Goal: Task Accomplishment & Management: Use online tool/utility

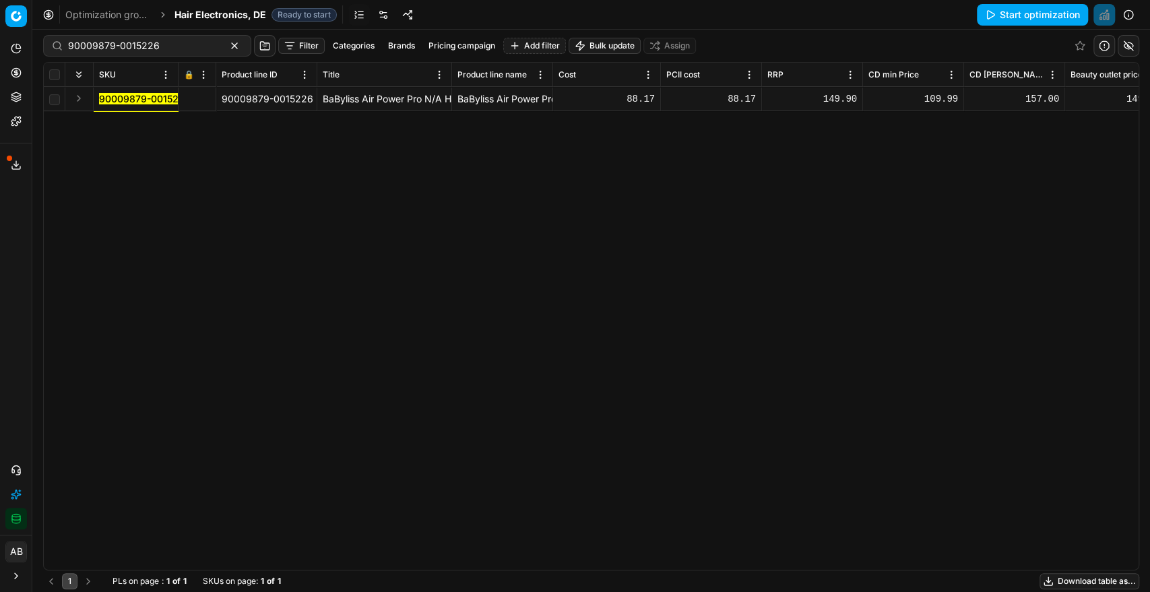
click at [837, 220] on div "90009879-0015226 90009879-0015226 BaByliss Air Power Pro N/A Haartrockner 1 Stk…" at bounding box center [591, 328] width 1095 height 483
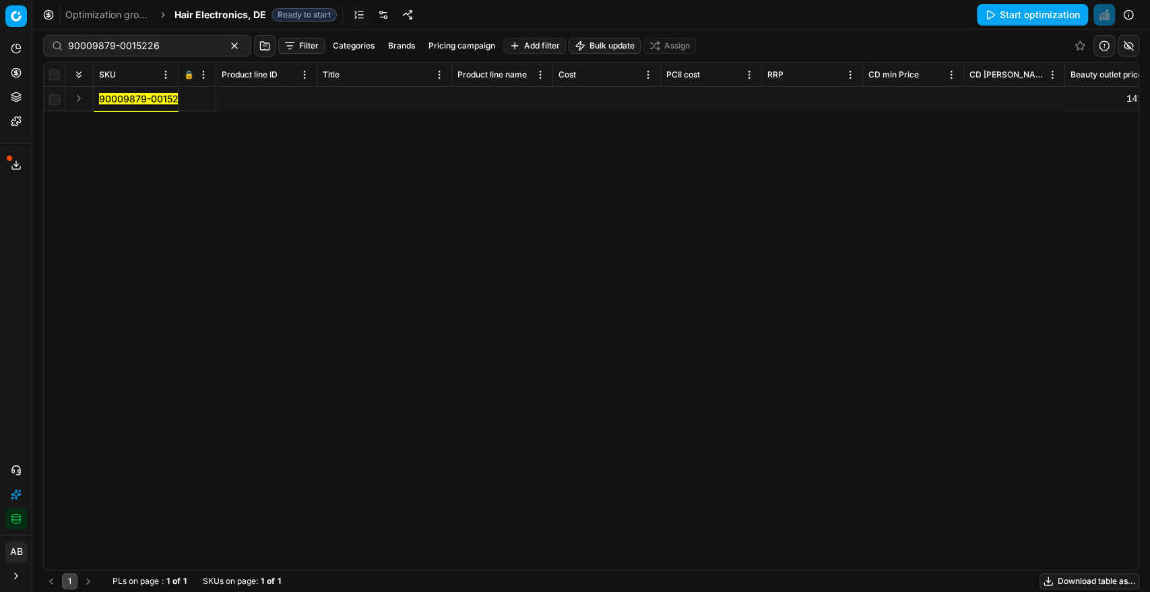
scroll to position [0, 1197]
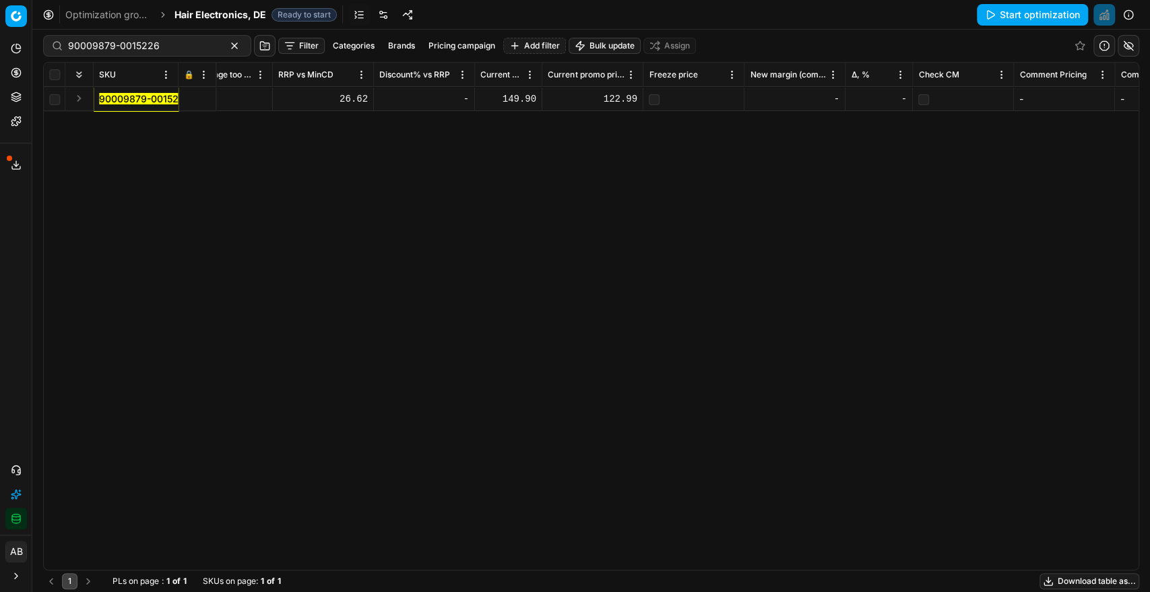
click at [194, 96] on div at bounding box center [197, 99] width 26 height 8
click at [1011, 14] on button "Save and apply" at bounding box center [1037, 15] width 101 height 22
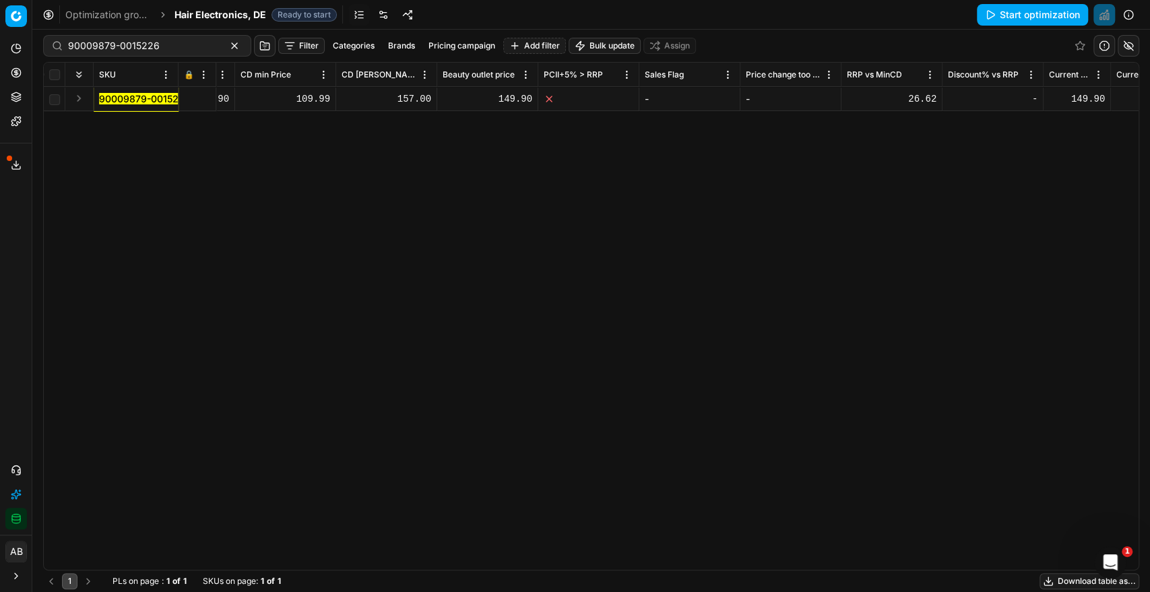
click at [189, 98] on rect at bounding box center [188, 100] width 6 height 4
click at [1016, 11] on button "Save and apply" at bounding box center [1037, 15] width 101 height 22
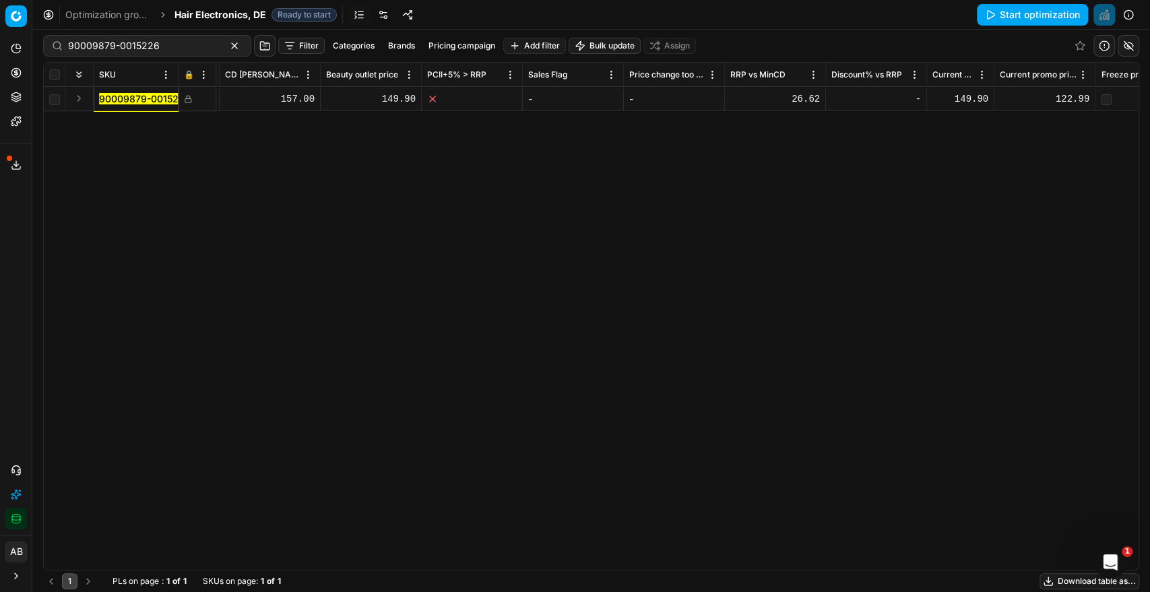
scroll to position [0, 745]
click at [208, 13] on span "Hair Electronics, DE" at bounding box center [221, 14] width 92 height 13
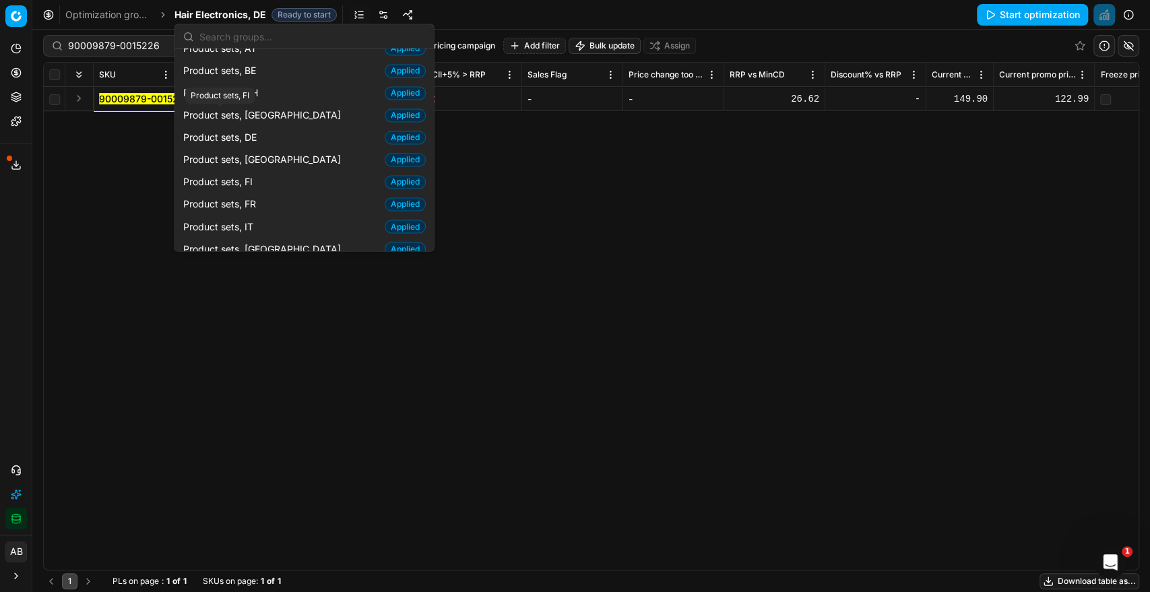
scroll to position [1511, 0]
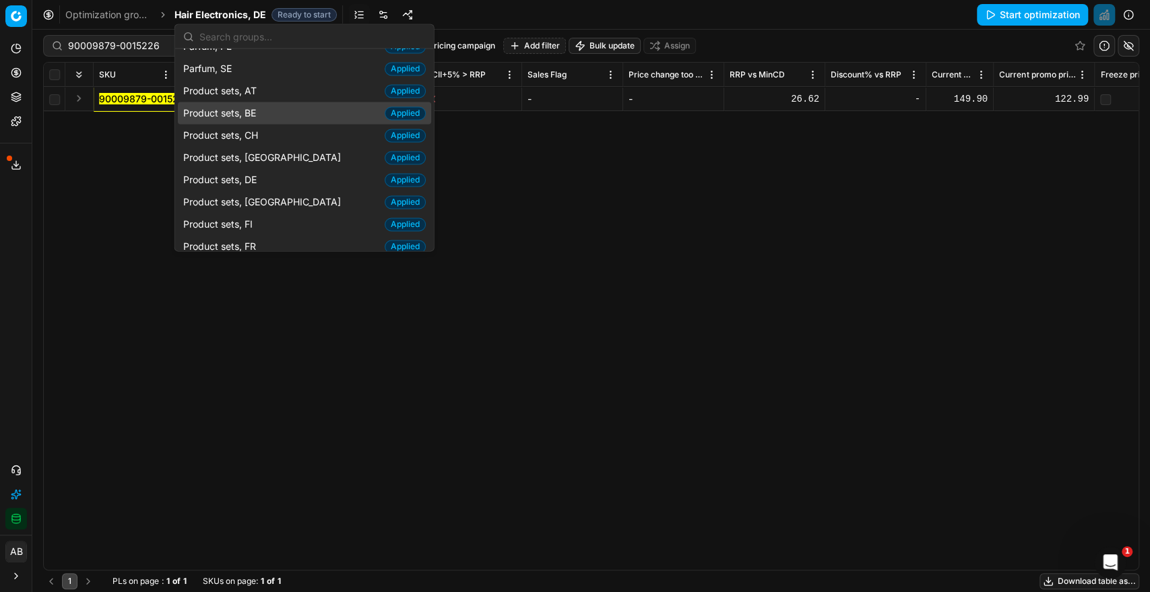
drag, startPoint x: 276, startPoint y: 88, endPoint x: 290, endPoint y: 55, distance: 35.9
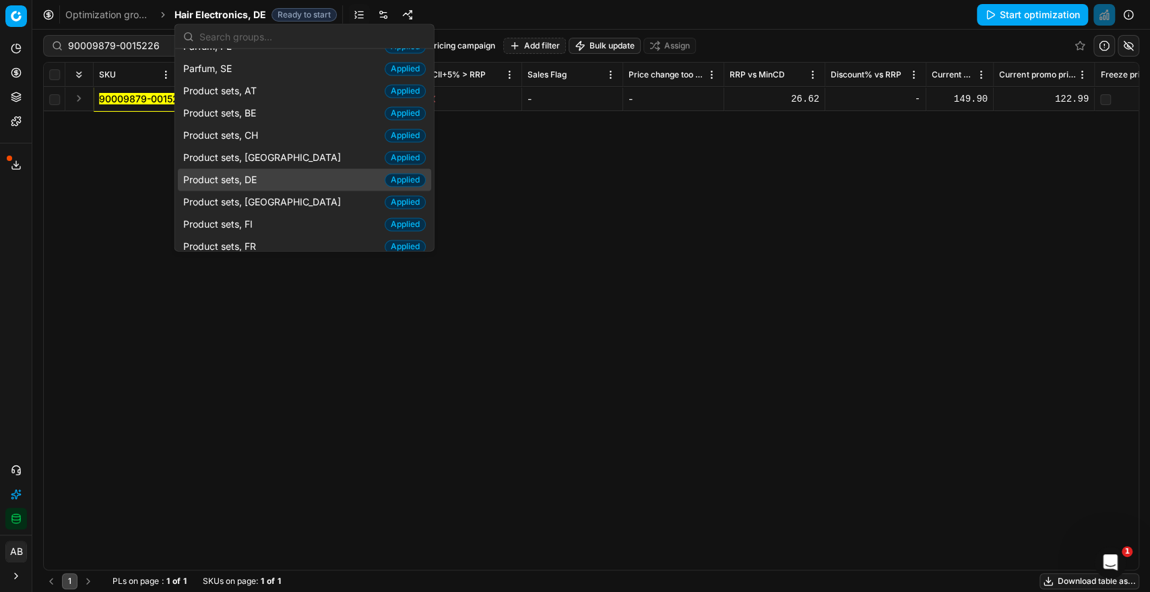
click at [269, 169] on div "Product sets, DE Applied" at bounding box center [304, 180] width 253 height 22
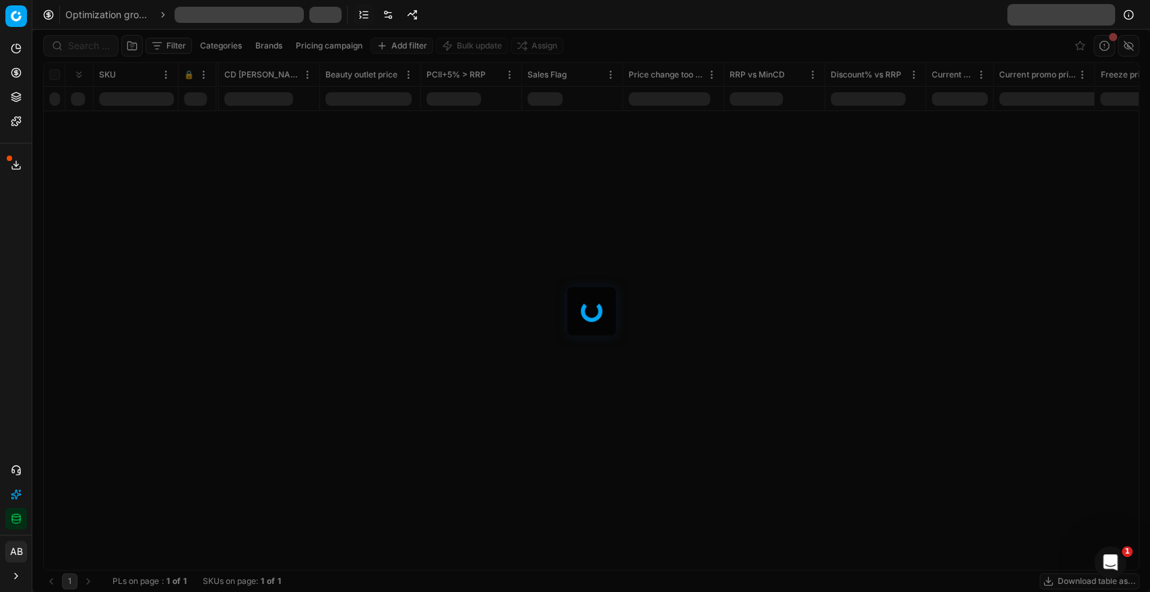
click at [832, 199] on div at bounding box center [591, 311] width 1118 height 563
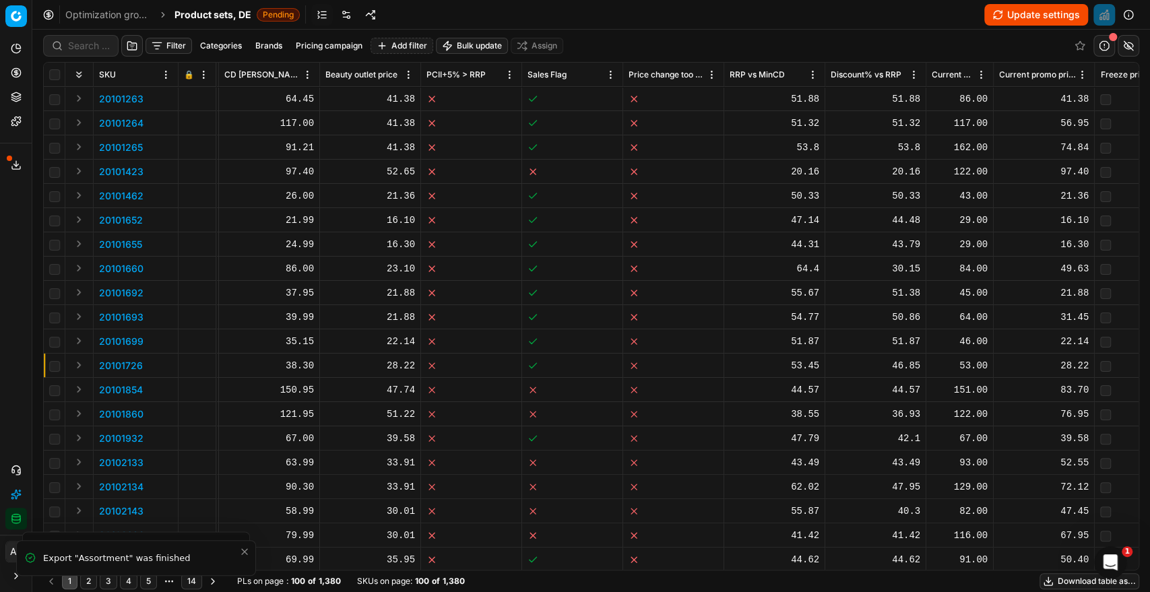
click at [1033, 20] on button "Update settings" at bounding box center [1036, 15] width 104 height 22
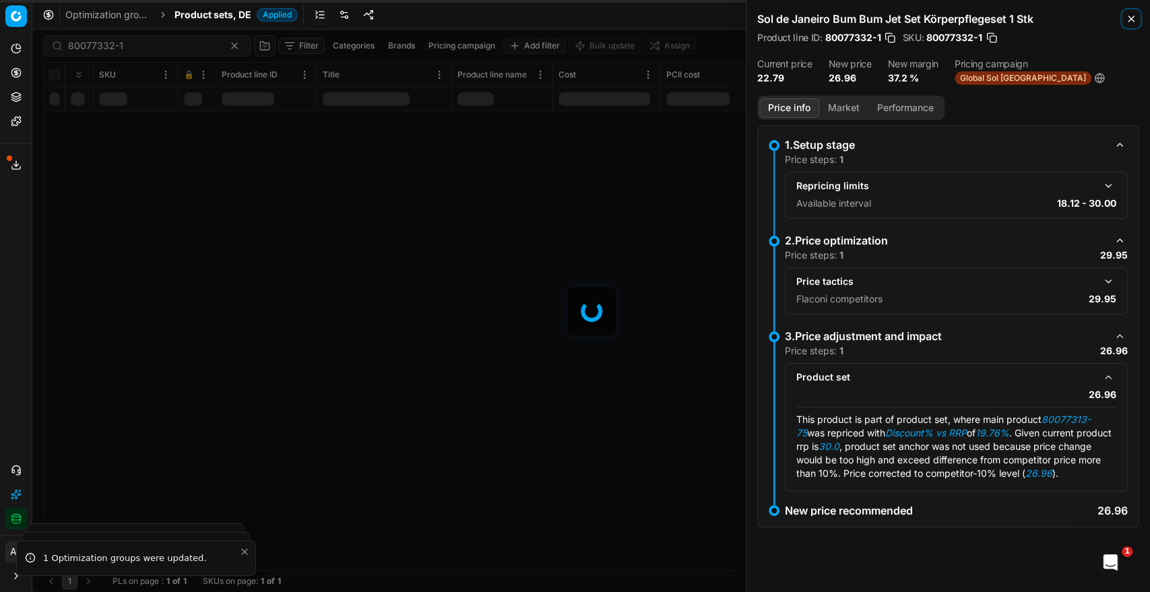
click at [1131, 18] on icon "button" at bounding box center [1131, 18] width 5 height 5
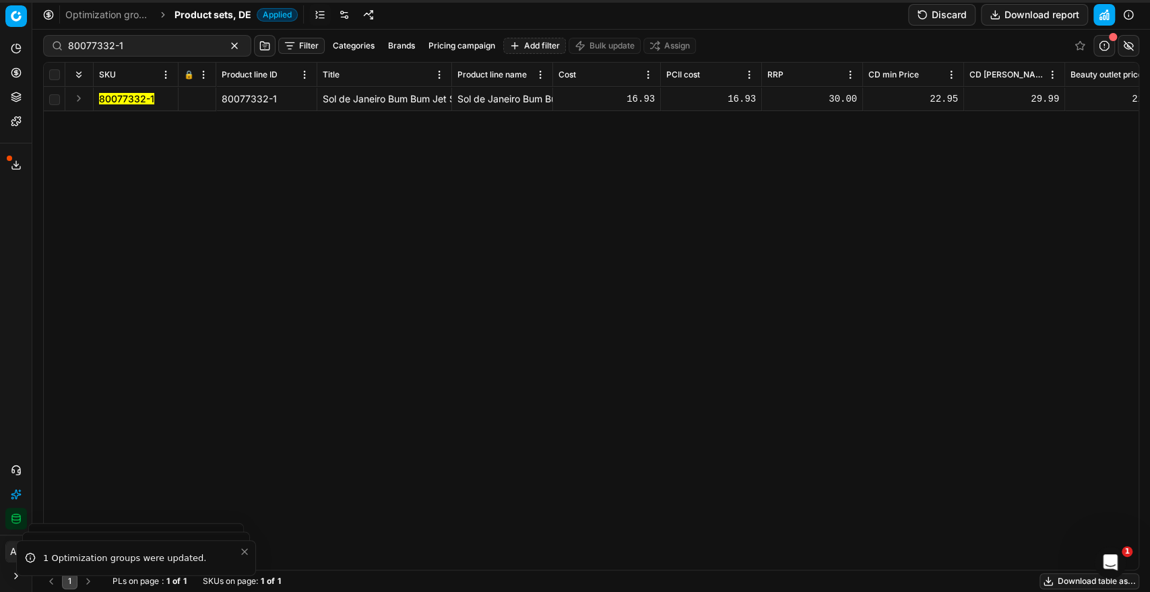
click at [951, 13] on button "Discard" at bounding box center [941, 15] width 67 height 22
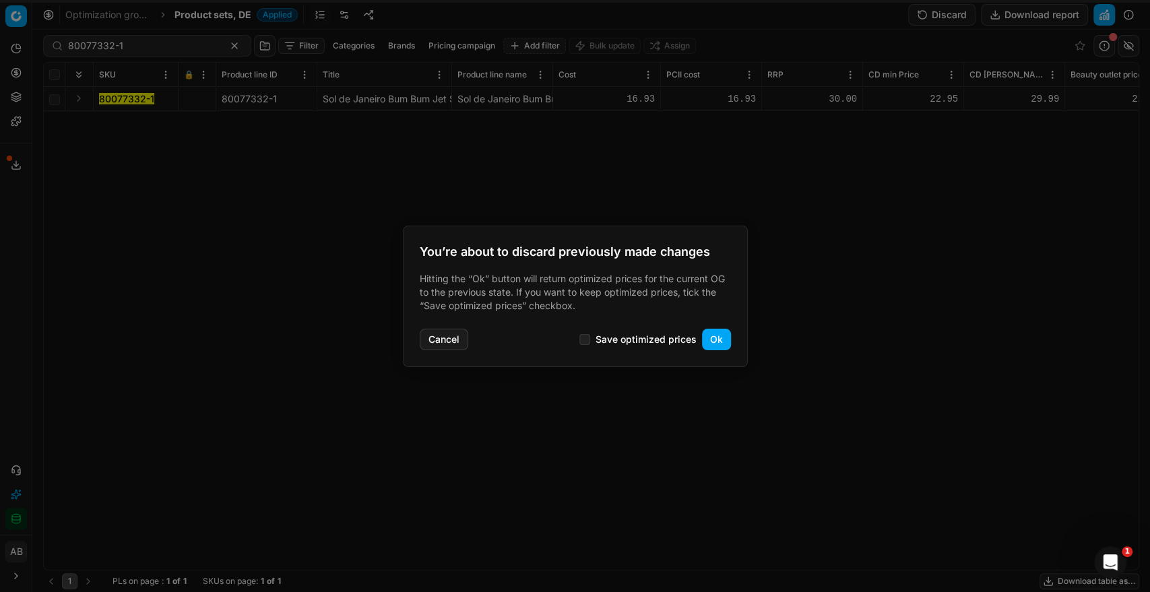
click at [708, 344] on button "Ok" at bounding box center [716, 340] width 29 height 22
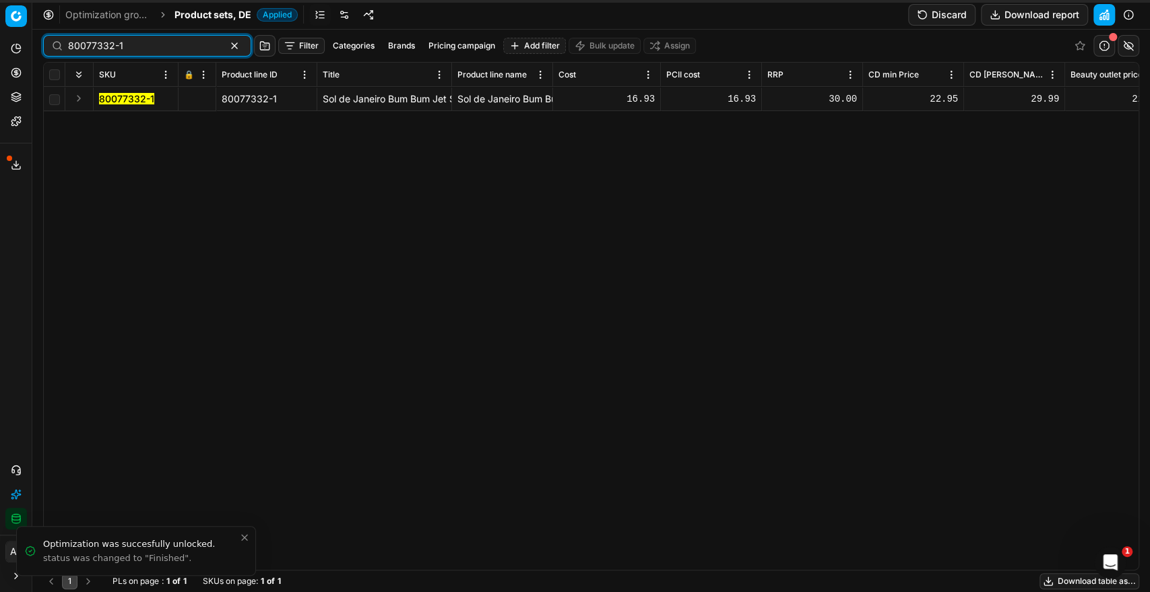
click at [226, 49] on button "button" at bounding box center [234, 46] width 16 height 16
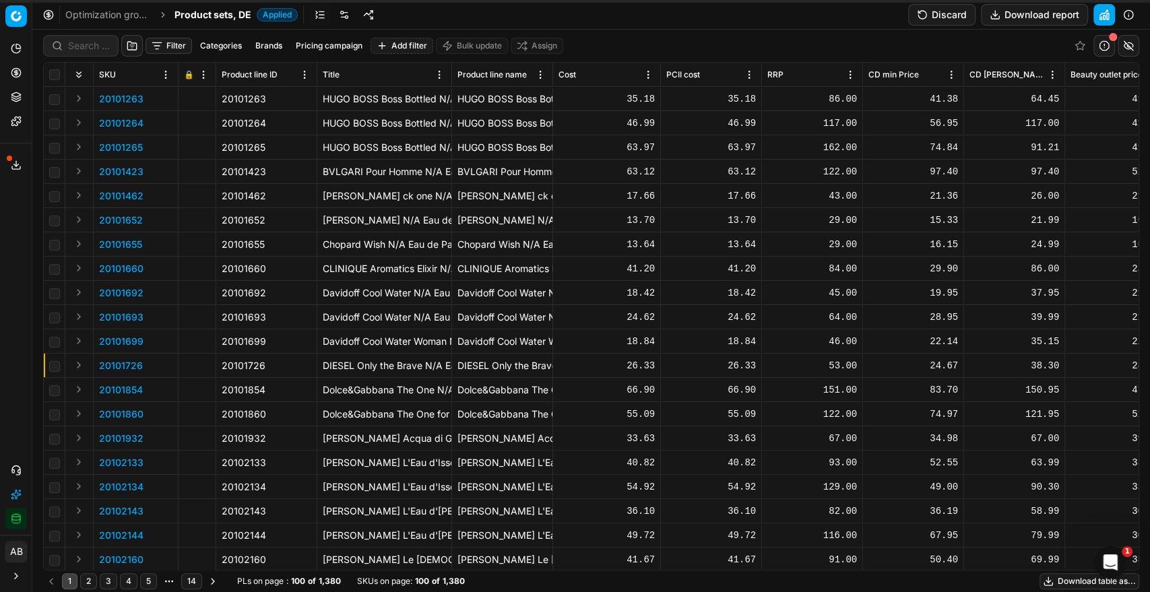
click at [926, 12] on button "Discard" at bounding box center [941, 15] width 67 height 22
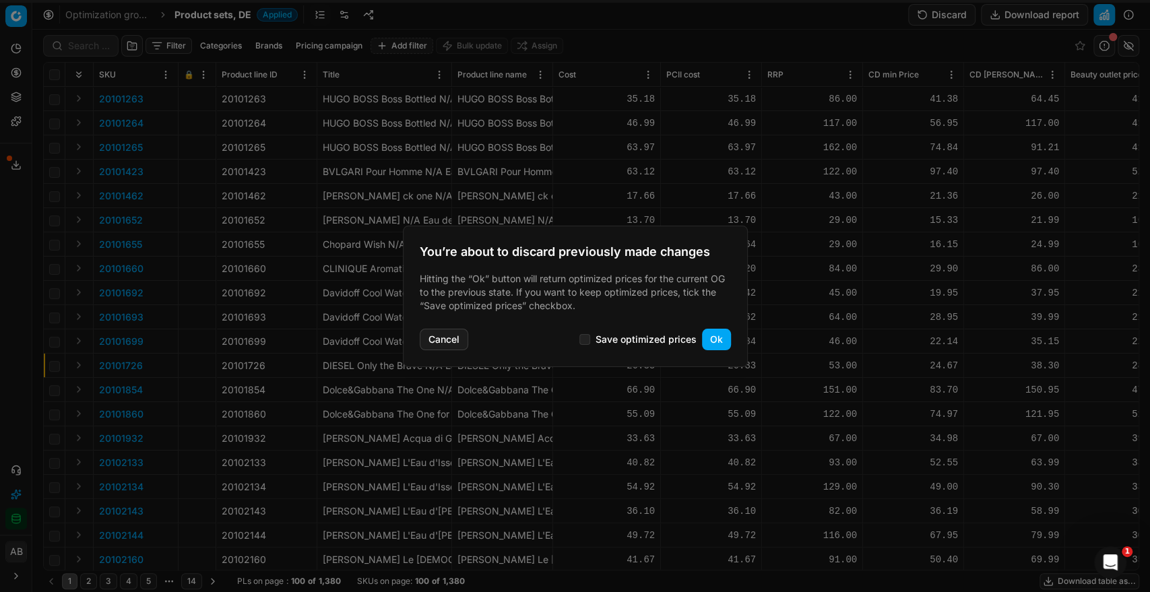
click at [713, 338] on button "Ok" at bounding box center [716, 340] width 29 height 22
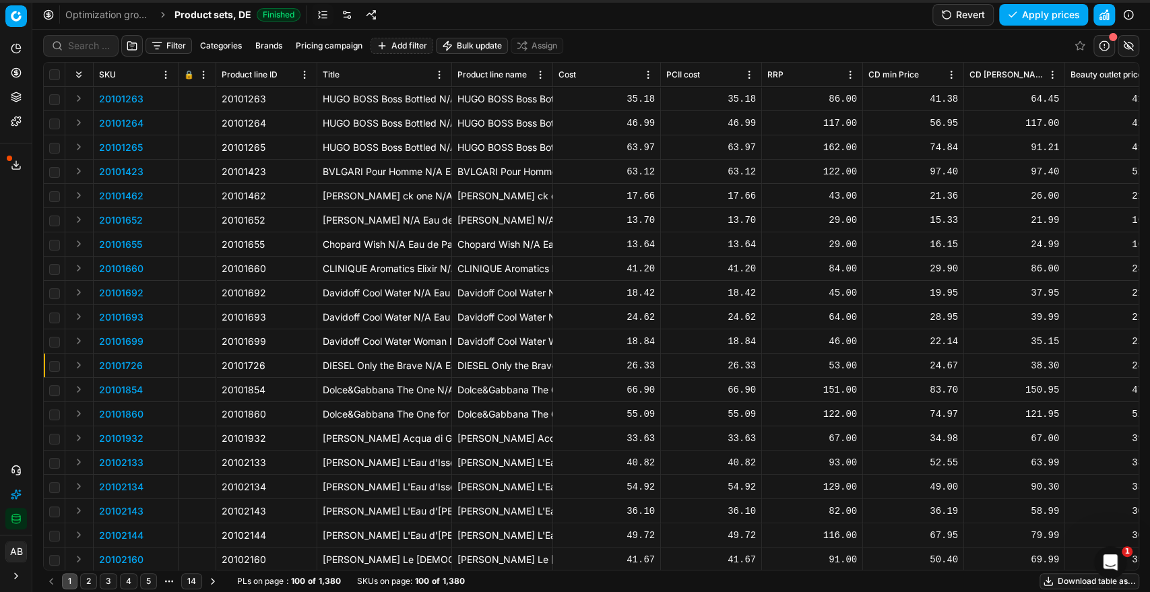
click at [968, 20] on button "Revert" at bounding box center [963, 15] width 61 height 22
click at [960, 11] on button "Revert" at bounding box center [963, 15] width 61 height 22
click at [92, 34] on div "Filter Categories Brands Pricing campaign Add filter Bulk update Assign" at bounding box center [591, 46] width 1096 height 32
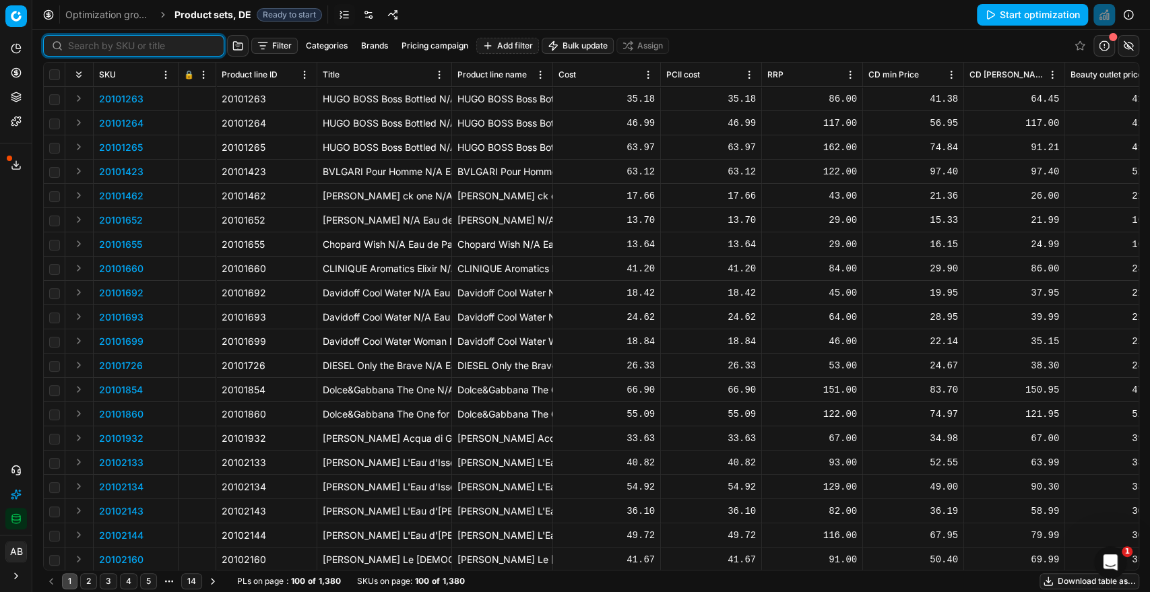
click at [83, 49] on input at bounding box center [142, 45] width 148 height 13
paste input "90010325-0016228"
type input "90010325-0016228"
